Goal: Find specific page/section: Find specific page/section

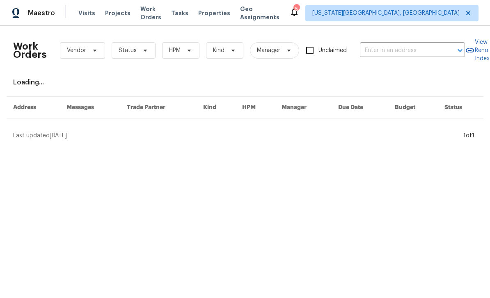
click at [121, 16] on span "Projects" at bounding box center [117, 13] width 25 height 8
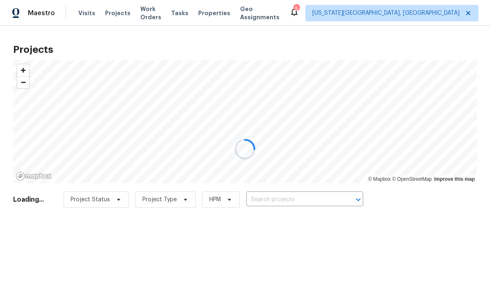
click at [226, 7] on div at bounding box center [245, 149] width 490 height 298
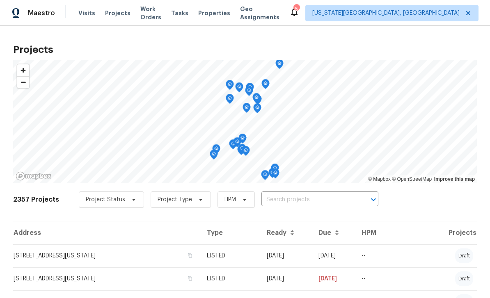
click at [220, 15] on span "Properties" at bounding box center [214, 13] width 32 height 8
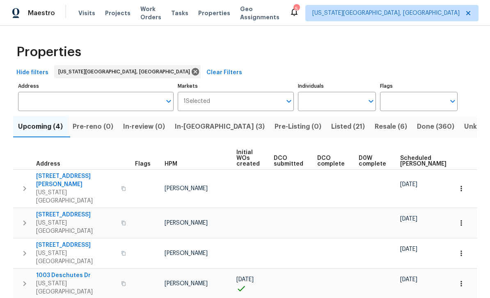
click at [209, 129] on span "In-[GEOGRAPHIC_DATA] (3)" at bounding box center [220, 126] width 90 height 11
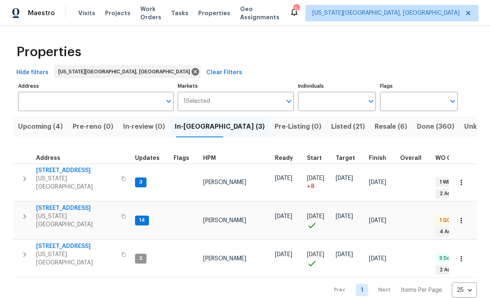
click at [51, 168] on span "[STREET_ADDRESS]" at bounding box center [76, 171] width 80 height 8
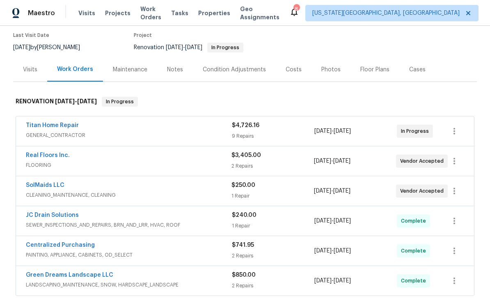
scroll to position [126, 0]
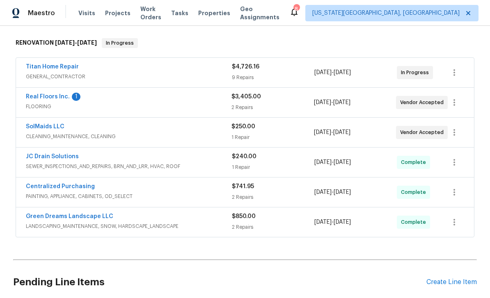
click at [49, 67] on link "Titan Home Repair" at bounding box center [52, 67] width 53 height 6
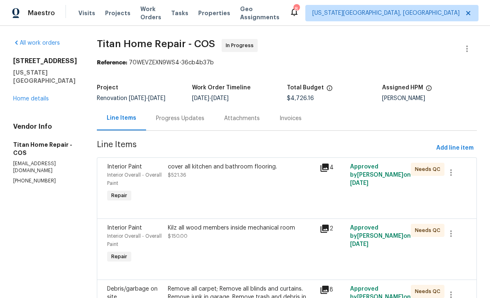
click at [176, 181] on div "cover all kitchen and bathroom flooring. $521.36" at bounding box center [241, 183] width 152 height 46
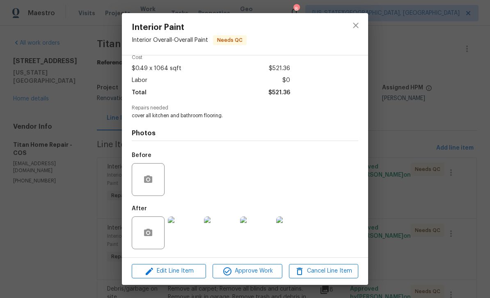
scroll to position [41, 0]
click at [181, 228] on img at bounding box center [184, 233] width 33 height 33
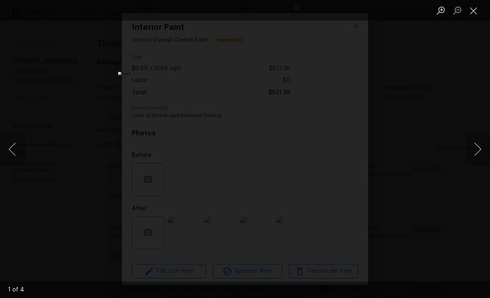
click at [478, 148] on button "Next image" at bounding box center [477, 149] width 25 height 33
click at [476, 146] on button "Next image" at bounding box center [477, 149] width 25 height 33
click at [478, 146] on button "Next image" at bounding box center [477, 149] width 25 height 33
click at [475, 16] on button "Close lightbox" at bounding box center [473, 10] width 16 height 14
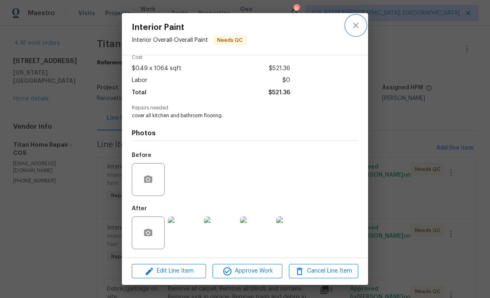
click at [355, 27] on icon "close" at bounding box center [355, 25] width 5 height 5
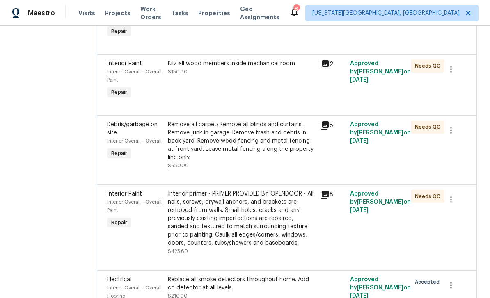
scroll to position [165, 0]
click at [251, 69] on div "Kilz all wood members inside mechanical room $150.00" at bounding box center [241, 67] width 147 height 16
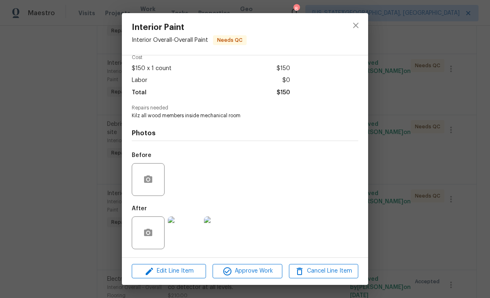
scroll to position [41, 0]
click at [189, 234] on img at bounding box center [184, 233] width 33 height 33
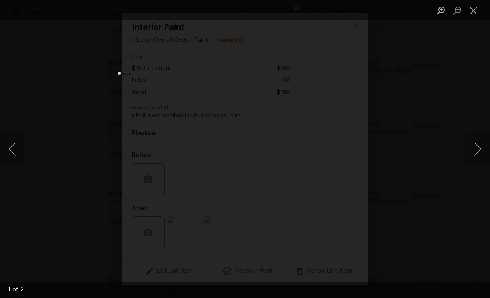
click at [478, 153] on button "Next image" at bounding box center [477, 149] width 25 height 33
click at [477, 16] on button "Close lightbox" at bounding box center [473, 10] width 16 height 14
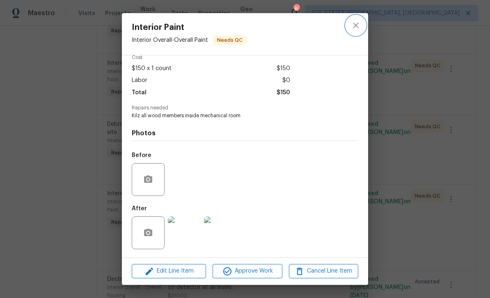
click at [352, 31] on button "close" at bounding box center [356, 26] width 20 height 20
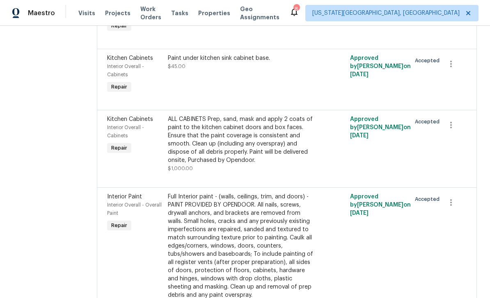
scroll to position [461, 0]
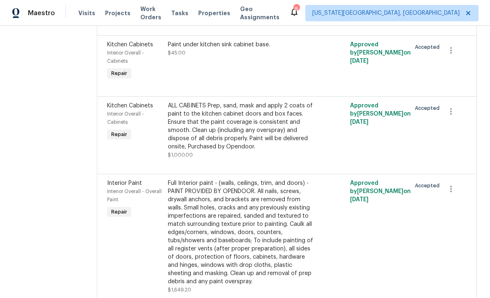
click at [286, 147] on div "ALL CABINETS Prep, sand, mask and apply 2 coats of paint to the kitchen cabinet…" at bounding box center [241, 126] width 147 height 49
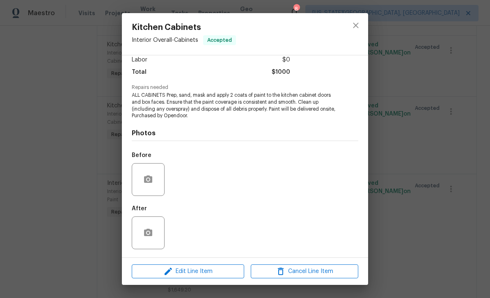
scroll to position [60, 0]
click at [354, 31] on button "close" at bounding box center [356, 26] width 20 height 20
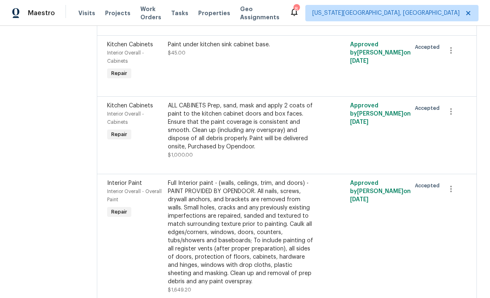
click at [291, 236] on div "Full Interior paint - (walls, ceilings, trim, and doors) - PAINT PROVIDED BY OP…" at bounding box center [241, 232] width 147 height 107
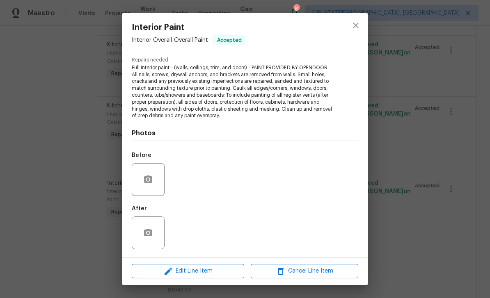
scroll to position [86, 0]
click at [358, 24] on icon "close" at bounding box center [356, 26] width 10 height 10
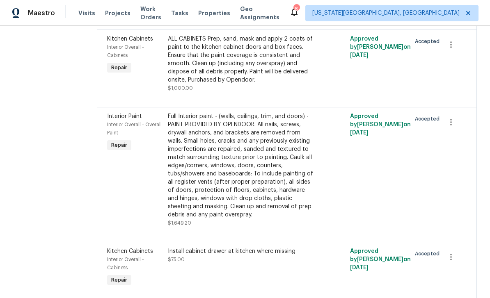
scroll to position [527, 0]
